Goal: Use online tool/utility: Use online tool/utility

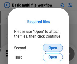
click at [53, 48] on span "Open" at bounding box center [52, 48] width 9 height 4
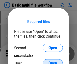
click at [53, 61] on span "Open" at bounding box center [52, 63] width 9 height 4
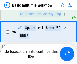
scroll to position [111, 0]
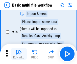
click at [19, 54] on img "button" at bounding box center [19, 52] width 6 height 6
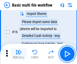
scroll to position [335, 0]
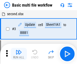
click at [19, 54] on img "button" at bounding box center [19, 52] width 6 height 6
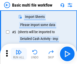
click at [19, 54] on img "button" at bounding box center [19, 52] width 6 height 6
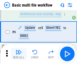
click at [19, 54] on img "button" at bounding box center [19, 52] width 6 height 6
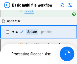
scroll to position [335, 0]
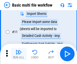
click at [19, 54] on img "button" at bounding box center [19, 52] width 6 height 6
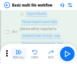
click at [19, 54] on img "button" at bounding box center [19, 52] width 6 height 6
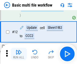
scroll to position [236, 0]
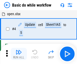
click at [19, 54] on img "button" at bounding box center [19, 52] width 6 height 6
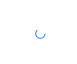
scroll to position [2, 0]
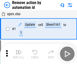
click at [19, 54] on img "button" at bounding box center [19, 52] width 6 height 6
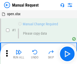
scroll to position [17, 0]
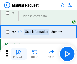
click at [19, 54] on img "button" at bounding box center [19, 52] width 6 height 6
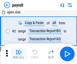
click at [19, 54] on img "button" at bounding box center [19, 52] width 6 height 6
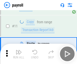
scroll to position [36, 0]
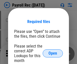
click at [53, 53] on span "Open" at bounding box center [52, 53] width 9 height 4
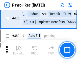
scroll to position [2682, 0]
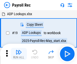
click at [19, 54] on img "button" at bounding box center [19, 52] width 6 height 6
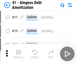
click at [19, 54] on img "button" at bounding box center [19, 52] width 6 height 6
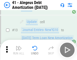
scroll to position [62, 0]
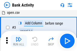
click at [19, 41] on img "button" at bounding box center [19, 39] width 6 height 6
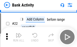
scroll to position [135, 0]
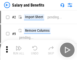
click at [19, 50] on img "button" at bounding box center [19, 48] width 6 height 6
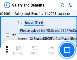
scroll to position [36, 0]
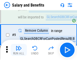
click at [19, 50] on img "button" at bounding box center [19, 48] width 6 height 6
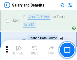
scroll to position [2356, 0]
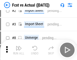
click at [19, 50] on img "button" at bounding box center [19, 48] width 6 height 6
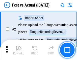
scroll to position [47, 0]
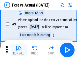
click at [19, 50] on img "button" at bounding box center [19, 48] width 6 height 6
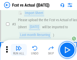
scroll to position [75, 0]
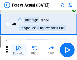
click at [19, 50] on img "button" at bounding box center [19, 48] width 6 height 6
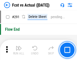
scroll to position [2381, 0]
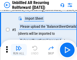
click at [19, 50] on img "button" at bounding box center [19, 48] width 6 height 6
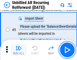
scroll to position [47, 0]
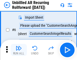
click at [19, 50] on img "button" at bounding box center [19, 48] width 6 height 6
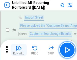
scroll to position [81, 0]
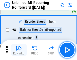
click at [19, 50] on img "button" at bounding box center [19, 48] width 6 height 6
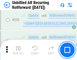
scroll to position [1709, 0]
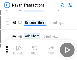
click at [19, 50] on img "button" at bounding box center [19, 48] width 6 height 6
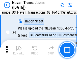
scroll to position [43, 0]
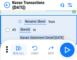
click at [19, 50] on img "button" at bounding box center [19, 48] width 6 height 6
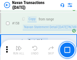
scroll to position [1631, 0]
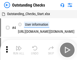
click at [19, 50] on img "button" at bounding box center [19, 48] width 6 height 6
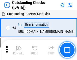
scroll to position [53, 0]
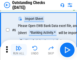
click at [19, 50] on img "button" at bounding box center [19, 48] width 6 height 6
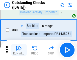
click at [19, 50] on img "button" at bounding box center [19, 48] width 6 height 6
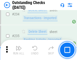
scroll to position [1528, 0]
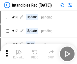
click at [19, 54] on img "button" at bounding box center [19, 52] width 6 height 6
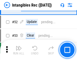
scroll to position [196, 0]
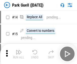
click at [19, 50] on img "button" at bounding box center [19, 52] width 6 height 6
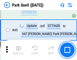
scroll to position [629, 0]
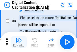
click at [19, 42] on img "button" at bounding box center [19, 40] width 6 height 6
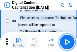
scroll to position [47, 0]
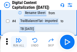
click at [19, 42] on img "button" at bounding box center [19, 40] width 6 height 6
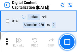
scroll to position [534, 0]
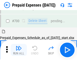
click at [19, 50] on img "button" at bounding box center [19, 48] width 6 height 6
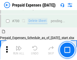
scroll to position [1384, 0]
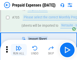
click at [19, 50] on img "button" at bounding box center [19, 48] width 6 height 6
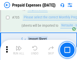
scroll to position [1409, 0]
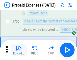
click at [19, 50] on img "button" at bounding box center [19, 48] width 6 height 6
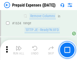
scroll to position [4899, 0]
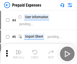
click at [19, 54] on img "button" at bounding box center [19, 52] width 6 height 6
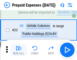
click at [19, 50] on img "button" at bounding box center [19, 48] width 6 height 6
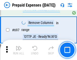
scroll to position [1752, 0]
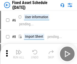
click at [19, 54] on img "button" at bounding box center [19, 52] width 6 height 6
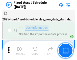
scroll to position [53, 0]
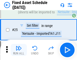
click at [19, 50] on img "button" at bounding box center [19, 48] width 6 height 6
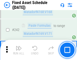
scroll to position [1559, 0]
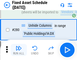
click at [19, 50] on img "button" at bounding box center [19, 48] width 6 height 6
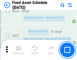
scroll to position [2249, 0]
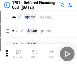
click at [19, 54] on img "button" at bounding box center [19, 52] width 6 height 6
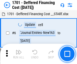
scroll to position [60, 0]
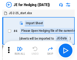
scroll to position [28, 0]
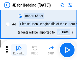
click at [19, 50] on img "button" at bounding box center [19, 48] width 6 height 6
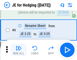
click at [19, 50] on img "button" at bounding box center [19, 48] width 6 height 6
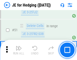
scroll to position [326, 0]
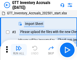
click at [19, 50] on img "button" at bounding box center [19, 48] width 6 height 6
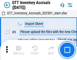
scroll to position [32, 0]
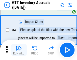
click at [19, 50] on img "button" at bounding box center [19, 48] width 6 height 6
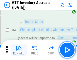
scroll to position [58, 0]
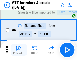
click at [19, 50] on img "button" at bounding box center [19, 48] width 6 height 6
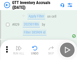
scroll to position [3819, 0]
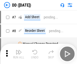
click at [19, 54] on img "button" at bounding box center [19, 52] width 6 height 6
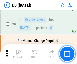
scroll to position [49, 0]
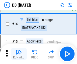
click at [19, 54] on img "button" at bounding box center [19, 52] width 6 height 6
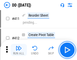
scroll to position [2281, 0]
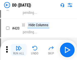
click at [19, 50] on img "button" at bounding box center [19, 48] width 6 height 6
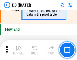
scroll to position [2408, 0]
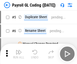
click at [19, 54] on img "button" at bounding box center [19, 52] width 6 height 6
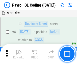
scroll to position [60, 0]
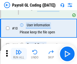
click at [19, 54] on img "button" at bounding box center [19, 52] width 6 height 6
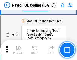
scroll to position [1181, 0]
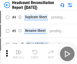
click at [19, 54] on img "button" at bounding box center [19, 52] width 6 height 6
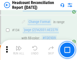
scroll to position [605, 0]
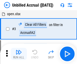
click at [19, 54] on img "button" at bounding box center [19, 52] width 6 height 6
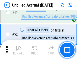
scroll to position [456, 0]
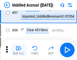
click at [19, 50] on img "button" at bounding box center [19, 48] width 6 height 6
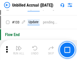
scroll to position [1499, 0]
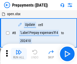
click at [19, 54] on img "button" at bounding box center [19, 52] width 6 height 6
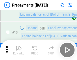
scroll to position [31, 0]
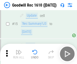
scroll to position [86, 0]
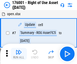
click at [19, 54] on img "button" at bounding box center [19, 52] width 6 height 6
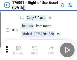
scroll to position [32, 0]
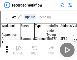
click at [19, 50] on img "button" at bounding box center [19, 48] width 6 height 6
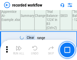
scroll to position [1573, 0]
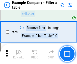
scroll to position [460, 0]
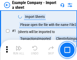
scroll to position [42, 0]
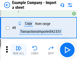
click at [19, 50] on img "button" at bounding box center [19, 48] width 6 height 6
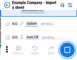
scroll to position [111, 0]
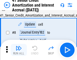
click at [19, 50] on img "button" at bounding box center [19, 48] width 6 height 6
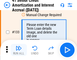
click at [19, 50] on img "button" at bounding box center [19, 48] width 6 height 6
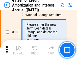
scroll to position [526, 0]
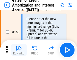
click at [19, 50] on img "button" at bounding box center [19, 48] width 6 height 6
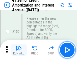
scroll to position [579, 0]
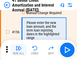
click at [19, 50] on img "button" at bounding box center [19, 48] width 6 height 6
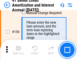
scroll to position [613, 0]
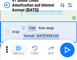
click at [19, 50] on img "button" at bounding box center [19, 48] width 6 height 6
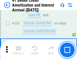
scroll to position [1127, 0]
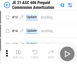
click at [19, 50] on img "button" at bounding box center [19, 52] width 6 height 6
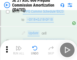
scroll to position [926, 0]
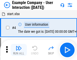
click at [19, 50] on img "button" at bounding box center [19, 48] width 6 height 6
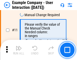
scroll to position [109, 0]
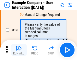
click at [19, 50] on img "button" at bounding box center [19, 48] width 6 height 6
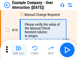
click at [19, 50] on img "button" at bounding box center [19, 48] width 6 height 6
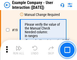
scroll to position [139, 0]
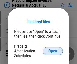
click at [53, 51] on span "Open" at bounding box center [52, 51] width 9 height 4
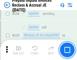
scroll to position [652, 0]
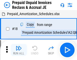
click at [19, 50] on img "button" at bounding box center [19, 48] width 6 height 6
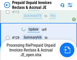
scroll to position [411, 0]
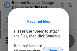
click at [53, 49] on span "Open" at bounding box center [52, 51] width 9 height 4
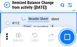
scroll to position [842, 0]
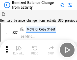
scroll to position [8, 0]
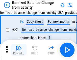
click at [19, 50] on img "button" at bounding box center [19, 48] width 6 height 6
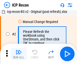
click at [19, 54] on img "button" at bounding box center [19, 52] width 6 height 6
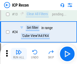
click at [19, 54] on img "button" at bounding box center [19, 52] width 6 height 6
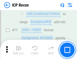
scroll to position [452, 0]
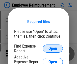
click at [53, 48] on span "Open" at bounding box center [52, 48] width 9 height 4
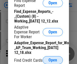
click at [53, 60] on span "Open" at bounding box center [52, 60] width 9 height 4
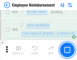
scroll to position [235, 0]
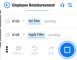
click at [19, 50] on img "button" at bounding box center [19, 48] width 6 height 6
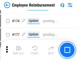
click at [19, 50] on img "button" at bounding box center [19, 48] width 6 height 6
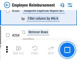
scroll to position [1273, 0]
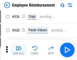
click at [19, 50] on img "button" at bounding box center [19, 48] width 6 height 6
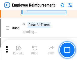
click at [19, 50] on img "button" at bounding box center [19, 48] width 6 height 6
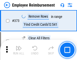
scroll to position [2681, 0]
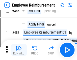
click at [19, 50] on img "button" at bounding box center [19, 48] width 6 height 6
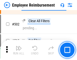
scroll to position [3229, 0]
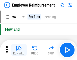
click at [19, 50] on img "button" at bounding box center [19, 48] width 6 height 6
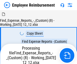
scroll to position [17, 0]
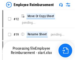
scroll to position [17, 0]
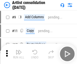
click at [19, 54] on img "button" at bounding box center [19, 52] width 6 height 6
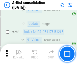
scroll to position [2081, 0]
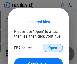
click at [53, 48] on span "Open" at bounding box center [52, 48] width 9 height 4
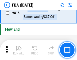
scroll to position [4505, 0]
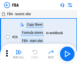
scroll to position [5, 0]
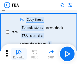
click at [19, 54] on img "button" at bounding box center [19, 52] width 6 height 6
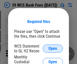
click at [53, 48] on span "Open" at bounding box center [52, 48] width 9 height 4
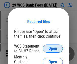
click at [53, 48] on span "Open" at bounding box center [52, 48] width 9 height 4
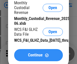
click at [38, 57] on span "Continue" at bounding box center [35, 55] width 15 height 4
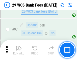
scroll to position [490, 0]
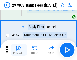
click at [19, 50] on img "button" at bounding box center [19, 48] width 6 height 6
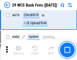
scroll to position [2595, 0]
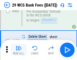
click at [19, 50] on img "button" at bounding box center [19, 48] width 6 height 6
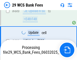
scroll to position [2560, 0]
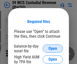
click at [53, 48] on span "Open" at bounding box center [52, 48] width 9 height 4
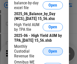
click at [53, 53] on span "Open" at bounding box center [52, 51] width 9 height 4
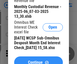
click at [38, 60] on span "Continue" at bounding box center [35, 62] width 15 height 4
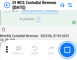
scroll to position [526, 0]
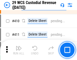
click at [19, 50] on img "button" at bounding box center [19, 48] width 6 height 6
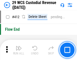
scroll to position [2403, 0]
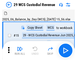
scroll to position [12, 0]
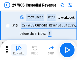
click at [19, 50] on img "button" at bounding box center [19, 48] width 6 height 6
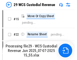
scroll to position [9, 0]
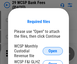
click at [53, 51] on span "Open" at bounding box center [52, 51] width 9 height 4
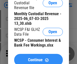
click at [38, 58] on span "Continue" at bounding box center [35, 60] width 15 height 4
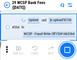
scroll to position [2275, 0]
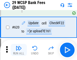
click at [19, 50] on img "button" at bounding box center [19, 48] width 6 height 6
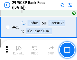
scroll to position [2760, 0]
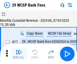
click at [19, 50] on img "button" at bounding box center [19, 52] width 6 height 6
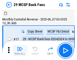
scroll to position [12, 0]
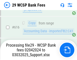
scroll to position [2733, 0]
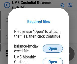
click at [53, 48] on span "Open" at bounding box center [52, 48] width 9 height 4
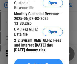
click at [38, 62] on span "Continue" at bounding box center [35, 64] width 15 height 4
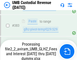
scroll to position [1853, 0]
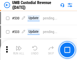
click at [19, 50] on img "button" at bounding box center [19, 48] width 6 height 6
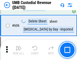
scroll to position [2905, 0]
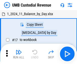
scroll to position [4, 0]
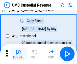
click at [19, 54] on img "button" at bounding box center [19, 52] width 6 height 6
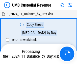
scroll to position [4, 0]
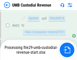
scroll to position [2871, 0]
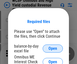
click at [53, 48] on span "Open" at bounding box center [52, 48] width 9 height 4
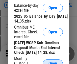
click at [53, 61] on span "Open" at bounding box center [52, 63] width 9 height 4
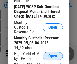
click at [53, 58] on span "Open" at bounding box center [52, 56] width 9 height 4
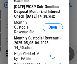
scroll to position [77, 0]
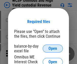
click at [53, 48] on span "Open" at bounding box center [52, 48] width 9 height 4
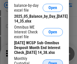
click at [53, 61] on span "Open" at bounding box center [52, 63] width 9 height 4
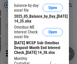
scroll to position [76, 0]
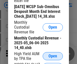
click at [53, 58] on span "Open" at bounding box center [52, 56] width 9 height 4
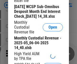
scroll to position [77, 0]
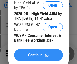
click at [38, 57] on span "Continue" at bounding box center [35, 55] width 15 height 4
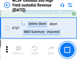
scroll to position [4100, 0]
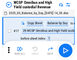
scroll to position [3, 0]
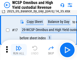
click at [19, 50] on img "button" at bounding box center [19, 48] width 6 height 6
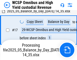
scroll to position [105, 0]
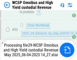
scroll to position [249, 0]
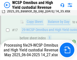
scroll to position [105, 0]
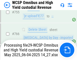
scroll to position [4089, 0]
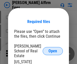
click at [53, 49] on span "Open" at bounding box center [52, 51] width 9 height 4
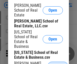
click at [53, 63] on span "Open" at bounding box center [57, 65] width 9 height 4
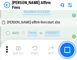
scroll to position [1368, 0]
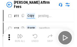
scroll to position [5, 0]
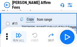
click at [19, 37] on img "button" at bounding box center [19, 35] width 6 height 6
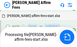
scroll to position [1164, 0]
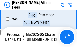
scroll to position [1320, 0]
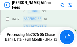
scroll to position [1320, 0]
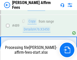
scroll to position [1313, 0]
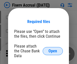
click at [53, 49] on span "Open" at bounding box center [52, 51] width 9 height 4
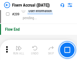
scroll to position [1563, 0]
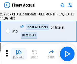
click at [19, 54] on img "button" at bounding box center [19, 52] width 6 height 6
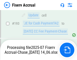
scroll to position [1527, 0]
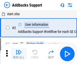
click at [19, 50] on img "button" at bounding box center [19, 52] width 6 height 6
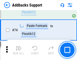
scroll to position [366, 0]
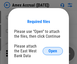
click at [53, 51] on span "Open" at bounding box center [52, 51] width 9 height 4
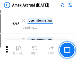
scroll to position [1346, 0]
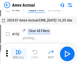
click at [19, 54] on img "button" at bounding box center [19, 52] width 6 height 6
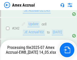
scroll to position [1376, 0]
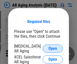
click at [53, 48] on span "Open" at bounding box center [52, 48] width 9 height 4
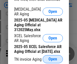
click at [53, 57] on span "Open" at bounding box center [52, 59] width 9 height 4
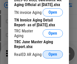
click at [53, 53] on span "Open" at bounding box center [52, 54] width 9 height 4
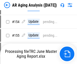
scroll to position [5, 0]
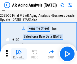
click at [19, 54] on img "button" at bounding box center [19, 52] width 6 height 6
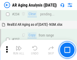
scroll to position [780, 0]
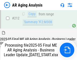
scroll to position [774, 0]
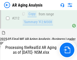
scroll to position [757, 0]
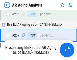
scroll to position [795, 0]
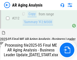
scroll to position [757, 0]
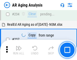
scroll to position [774, 0]
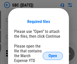
click at [53, 55] on span "Open" at bounding box center [52, 56] width 9 height 4
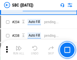
scroll to position [952, 0]
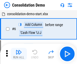
click at [19, 54] on img "button" at bounding box center [19, 52] width 6 height 6
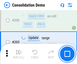
scroll to position [1578, 0]
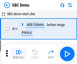
click at [19, 54] on img "button" at bounding box center [19, 52] width 6 height 6
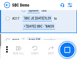
scroll to position [1242, 0]
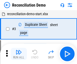
click at [19, 54] on img "button" at bounding box center [19, 52] width 6 height 6
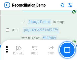
scroll to position [598, 0]
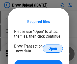
click at [53, 48] on span "Open" at bounding box center [52, 48] width 9 height 4
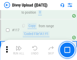
scroll to position [426, 0]
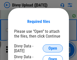
click at [53, 48] on span "Open" at bounding box center [52, 48] width 9 height 4
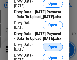
click at [53, 49] on span "Open" at bounding box center [52, 47] width 9 height 4
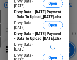
scroll to position [471, 0]
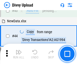
scroll to position [55, 0]
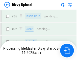
scroll to position [426, 0]
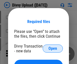
click at [53, 48] on span "Open" at bounding box center [52, 48] width 9 height 4
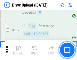
scroll to position [426, 0]
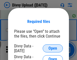
click at [53, 48] on span "Open" at bounding box center [52, 48] width 9 height 4
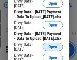
click at [53, 49] on span "Open" at bounding box center [52, 47] width 9 height 4
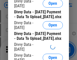
scroll to position [471, 0]
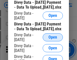
click at [53, 39] on span "Open" at bounding box center [52, 37] width 9 height 4
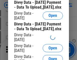
scroll to position [524, 0]
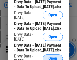
click at [53, 56] on span "Open" at bounding box center [52, 58] width 9 height 4
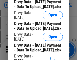
scroll to position [576, 0]
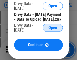
click at [53, 30] on span "Open" at bounding box center [52, 28] width 9 height 4
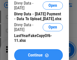
click at [38, 53] on span "Continue" at bounding box center [35, 55] width 15 height 4
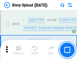
scroll to position [3157, 0]
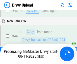
scroll to position [55, 0]
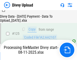
scroll to position [497, 0]
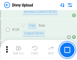
scroll to position [579, 0]
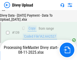
scroll to position [719, 0]
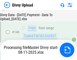
scroll to position [830, 0]
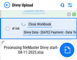
scroll to position [805, 0]
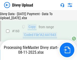
scroll to position [1052, 0]
